Goal: Information Seeking & Learning: Learn about a topic

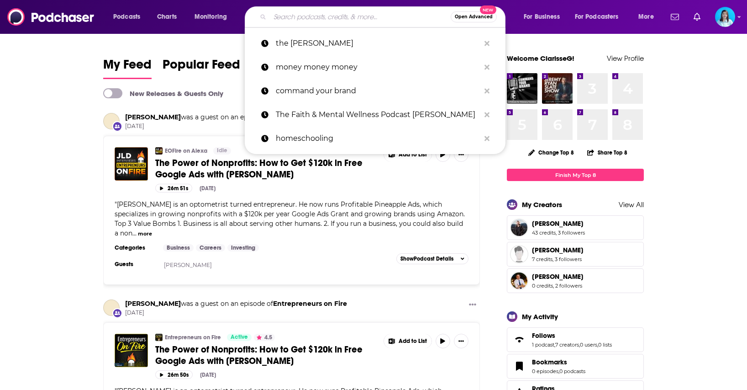
click at [319, 17] on input "Search podcasts, credits, & more..." at bounding box center [360, 17] width 181 height 15
paste input "The Frustrated CEO"
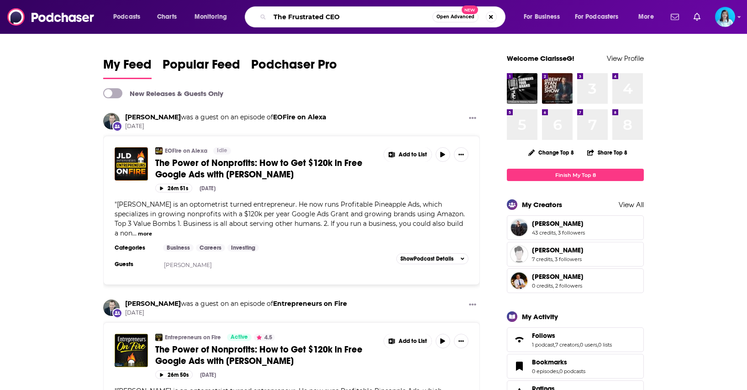
type input "The Frustrated CEO"
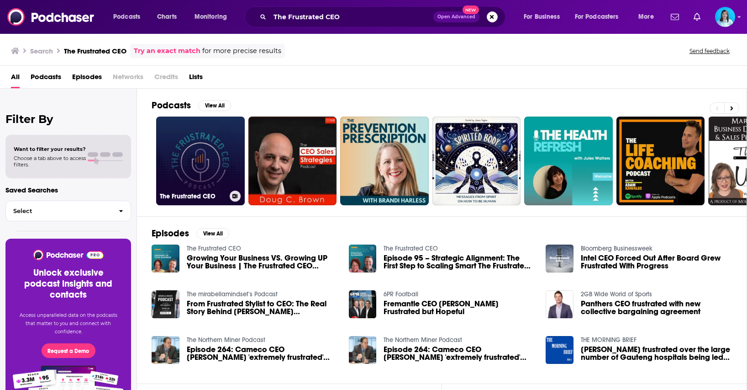
click at [225, 163] on link "The Frustrated CEO" at bounding box center [200, 160] width 89 height 89
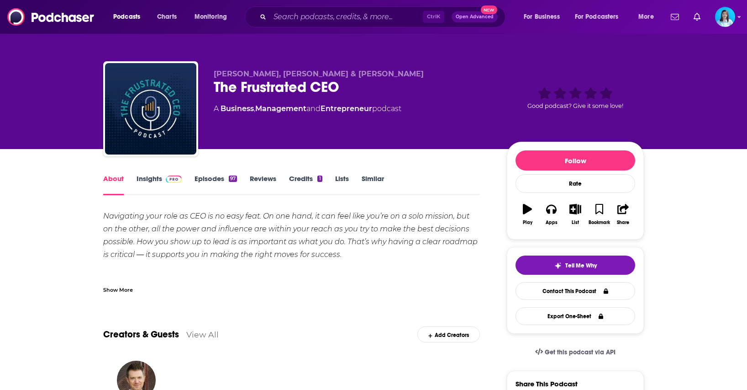
click at [160, 177] on link "Insights" at bounding box center [159, 184] width 45 height 21
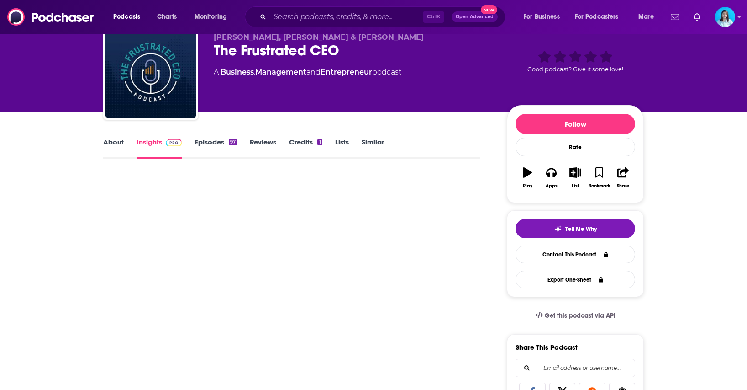
scroll to position [91, 0]
